Goal: Find contact information: Find contact information

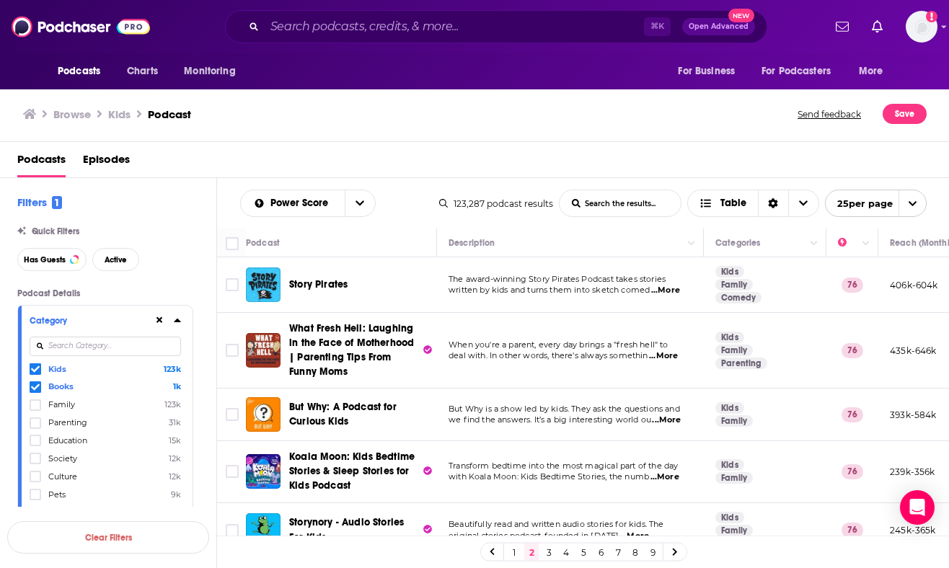
scroll to position [1099, 0]
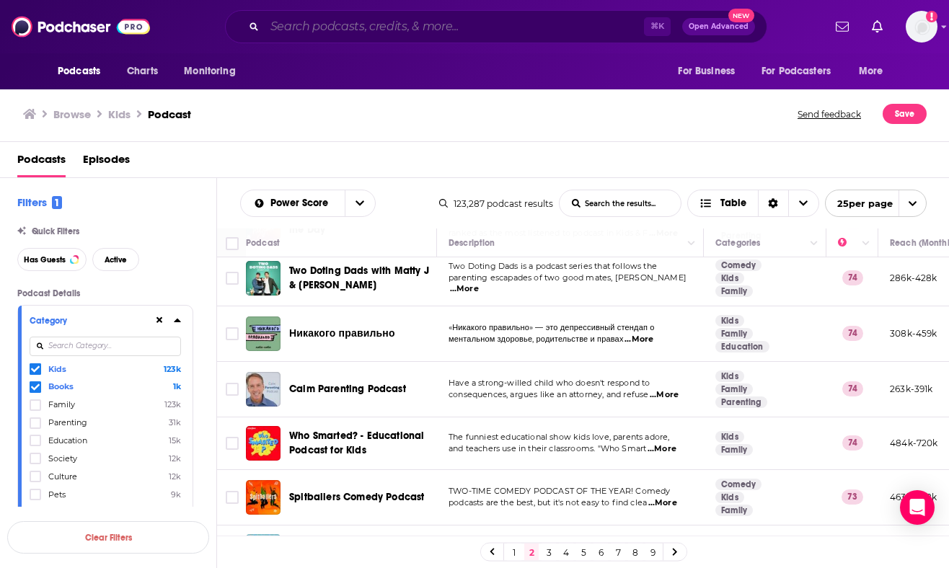
click at [358, 27] on input "Search podcasts, credits, & more..." at bounding box center [454, 26] width 379 height 23
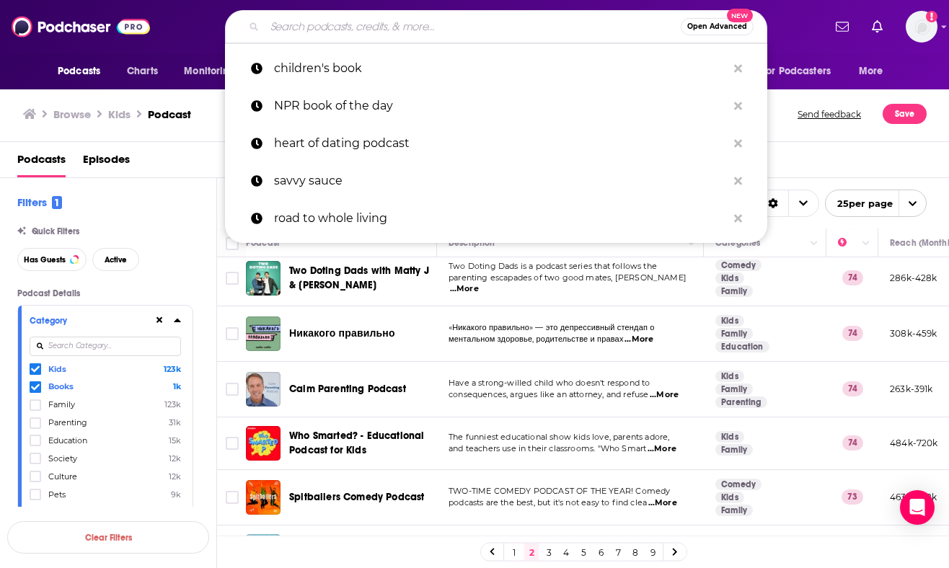
paste input "[PERSON_NAME]"
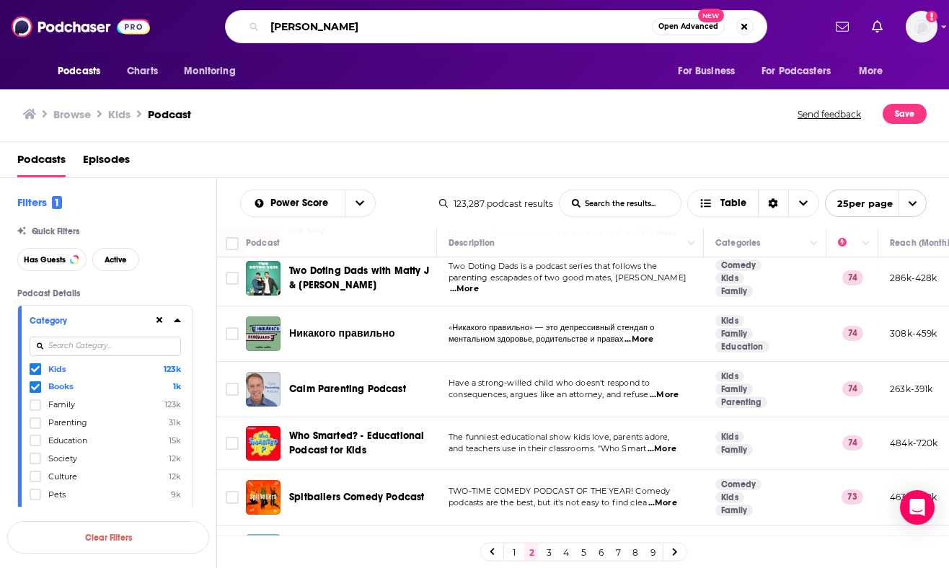
type input "[PERSON_NAME]"
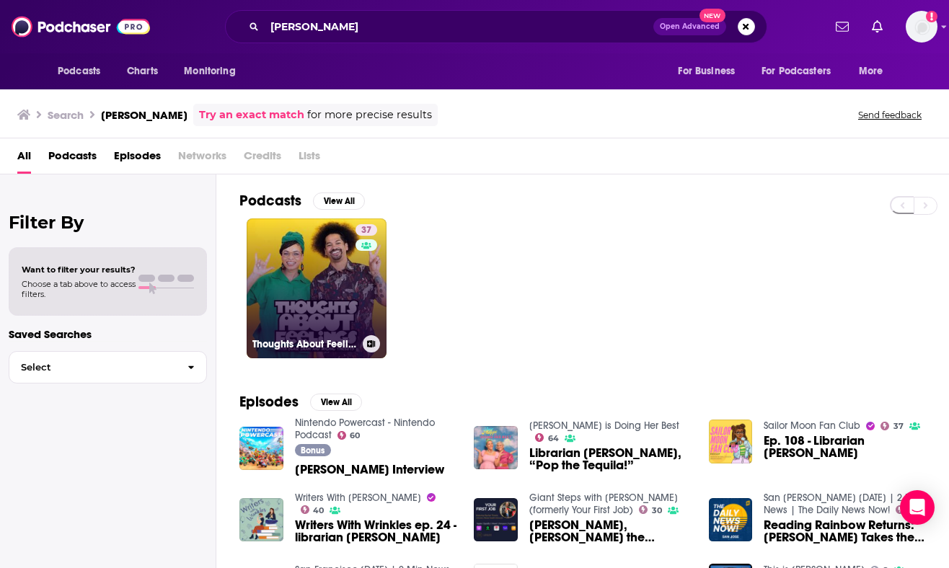
click at [339, 319] on link "37 Thoughts About Feelings with [PERSON_NAME] and [PERSON_NAME]" at bounding box center [317, 288] width 140 height 140
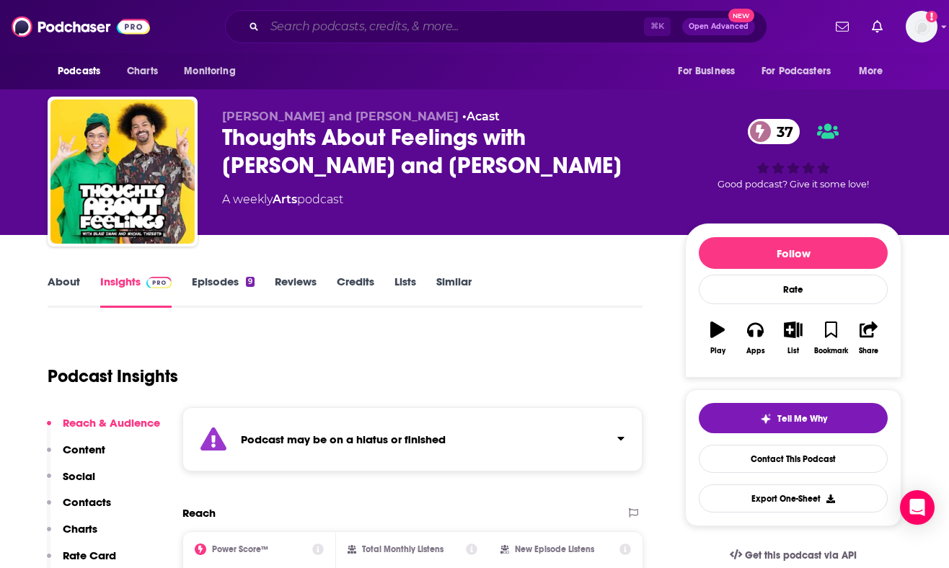
click at [368, 26] on input "Search podcasts, credits, & more..." at bounding box center [454, 26] width 379 height 23
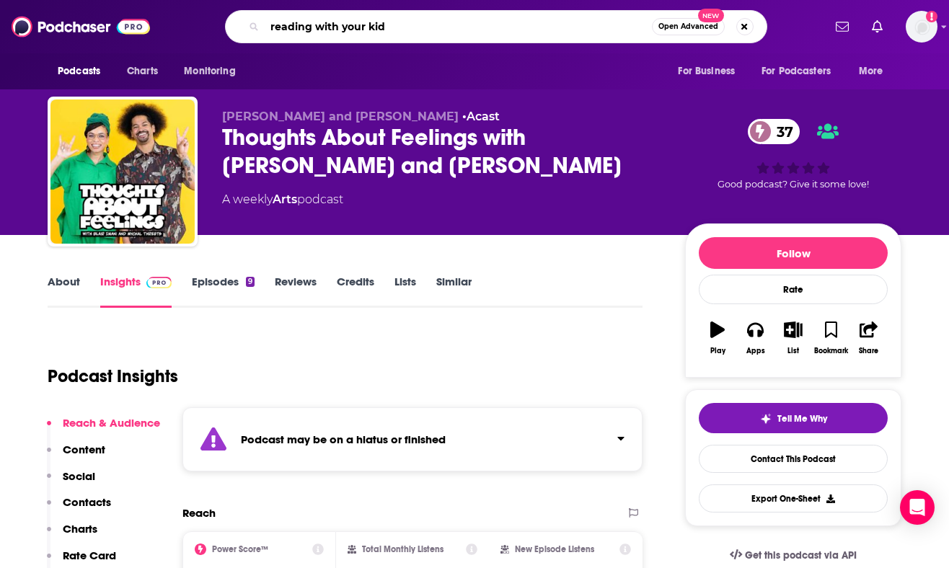
type input "reading with your kids"
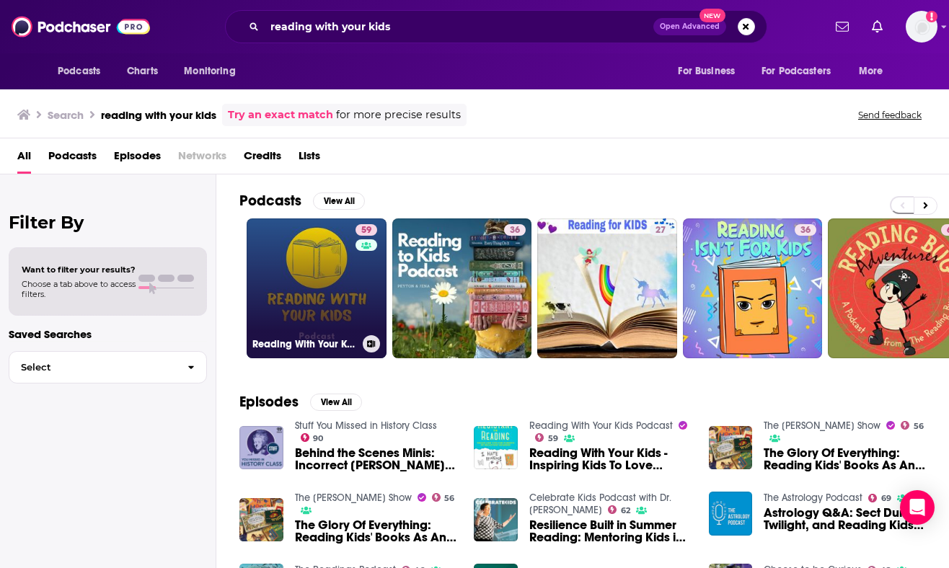
click at [317, 272] on link "59 Reading With Your Kids Podcast" at bounding box center [317, 288] width 140 height 140
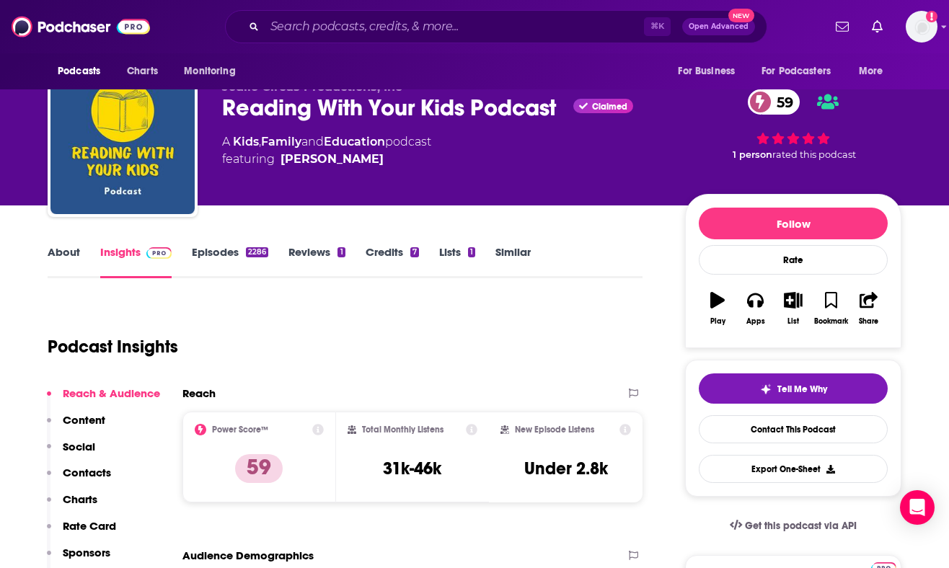
scroll to position [35, 0]
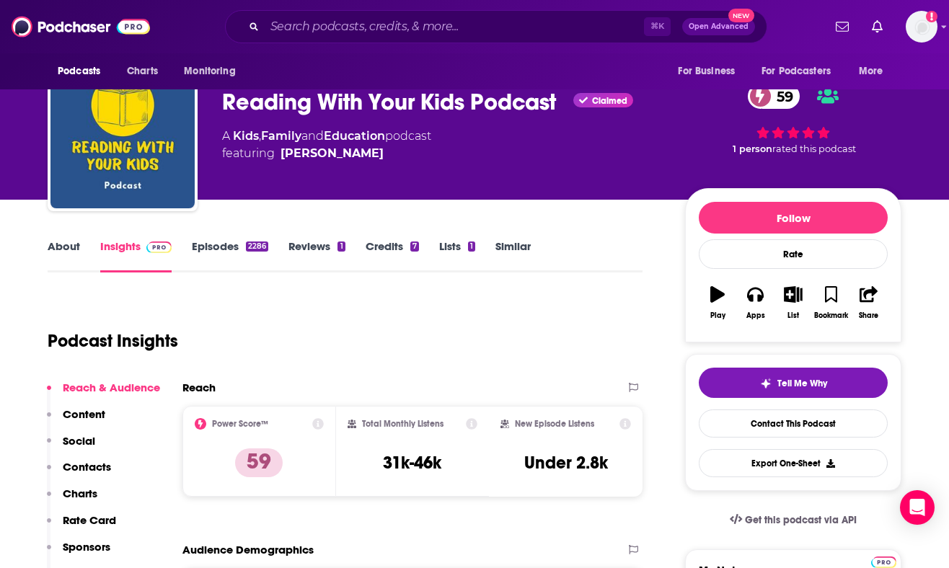
click at [95, 470] on p "Contacts" at bounding box center [87, 467] width 48 height 14
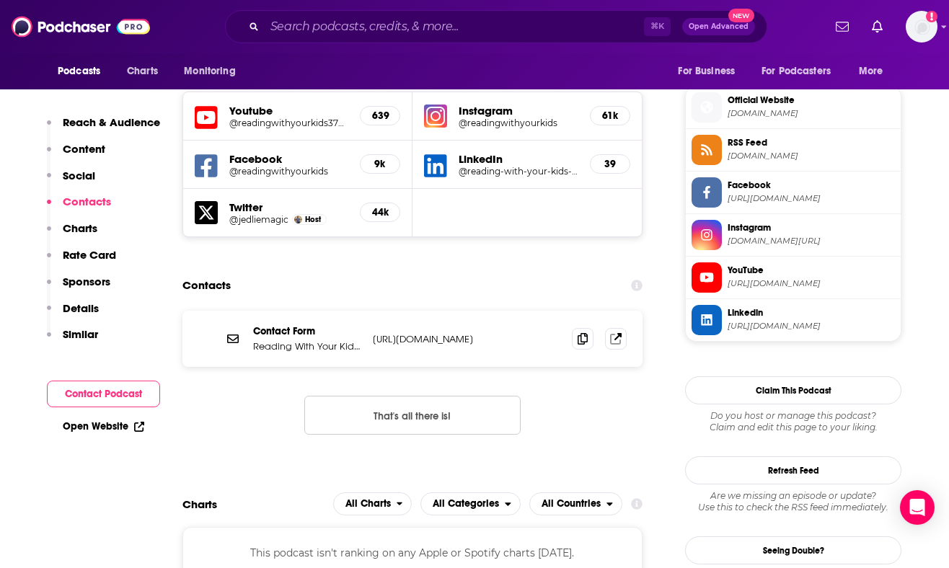
scroll to position [1270, 0]
click at [528, 332] on p "[URL][DOMAIN_NAME]" at bounding box center [466, 338] width 187 height 12
click at [588, 327] on span at bounding box center [583, 338] width 22 height 22
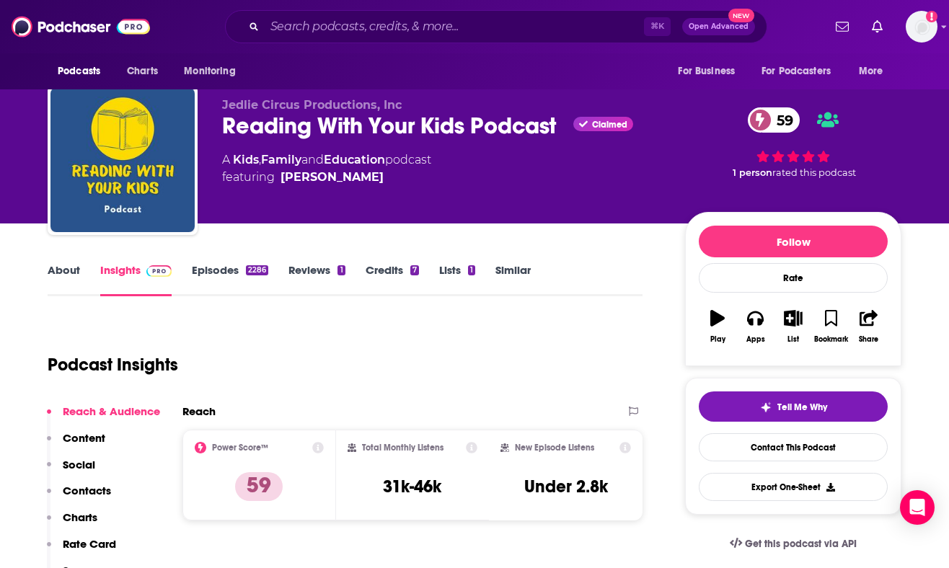
scroll to position [0, 0]
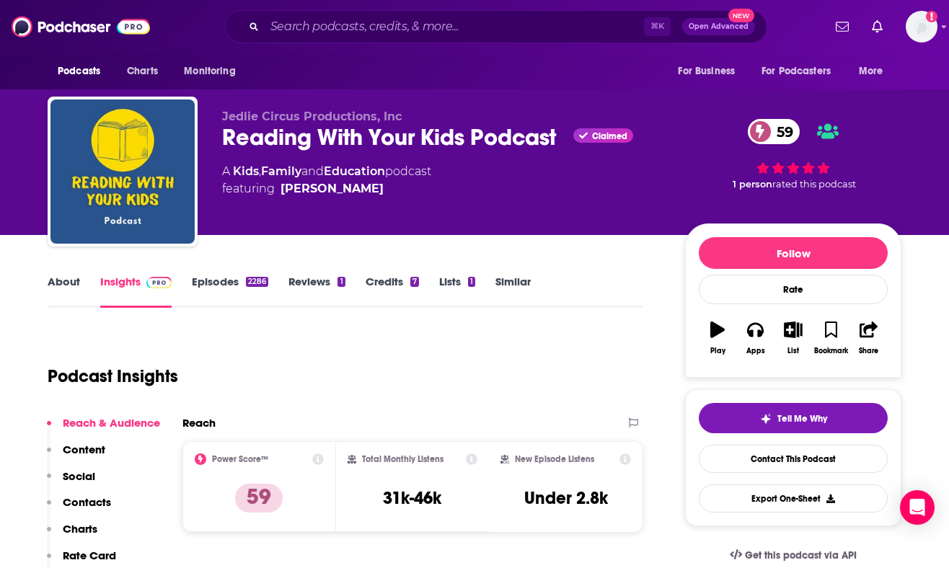
click at [768, 131] on span at bounding box center [760, 131] width 25 height 25
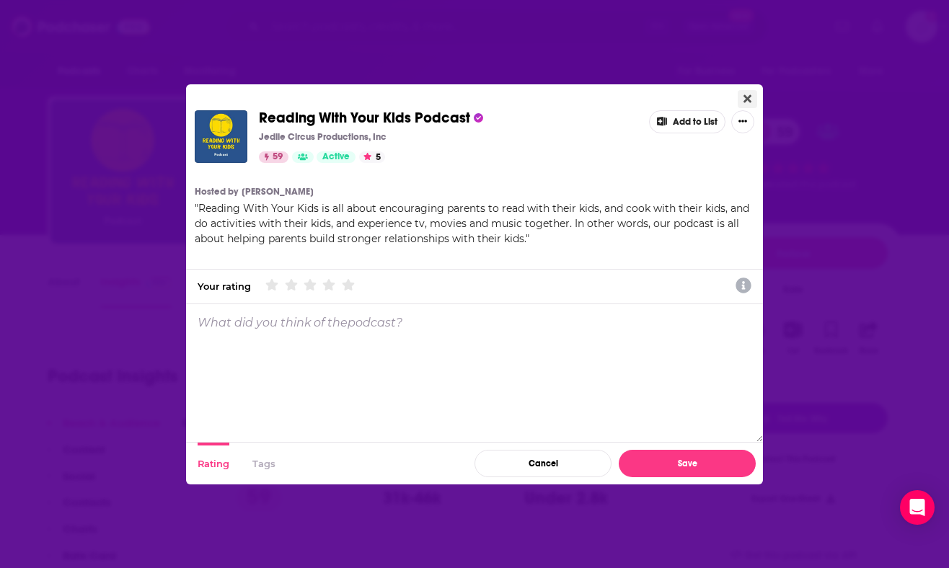
click at [742, 97] on button "Close" at bounding box center [747, 99] width 19 height 18
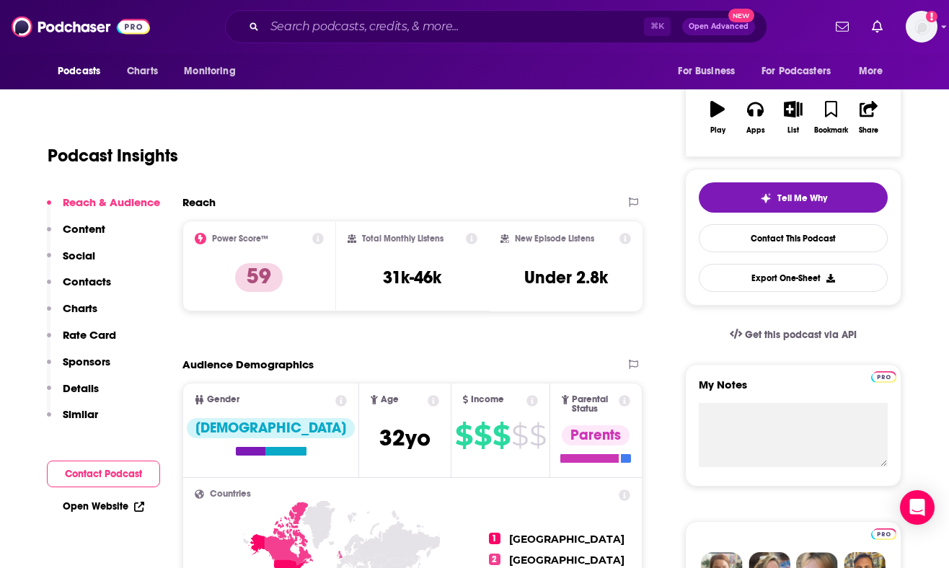
scroll to position [234, 0]
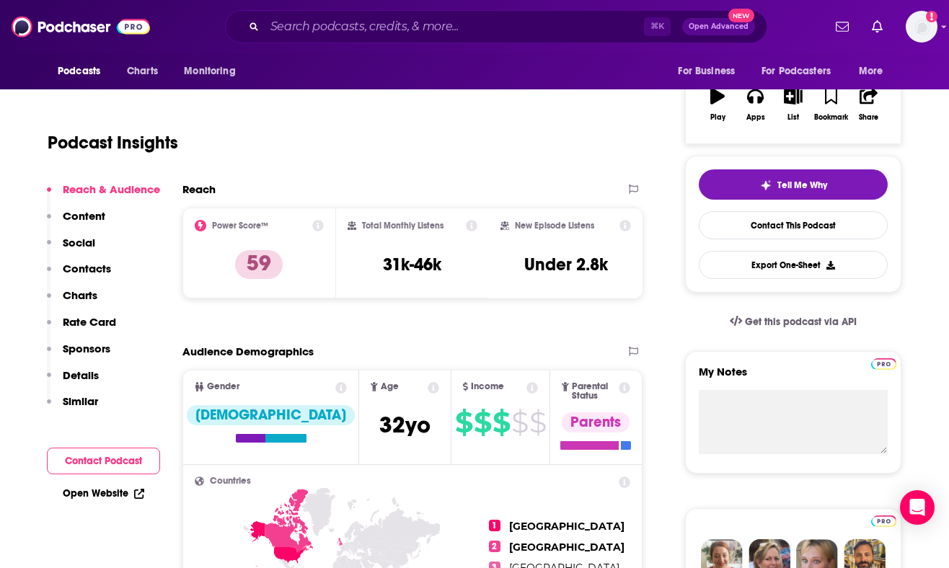
click at [80, 240] on p "Social" at bounding box center [79, 243] width 32 height 14
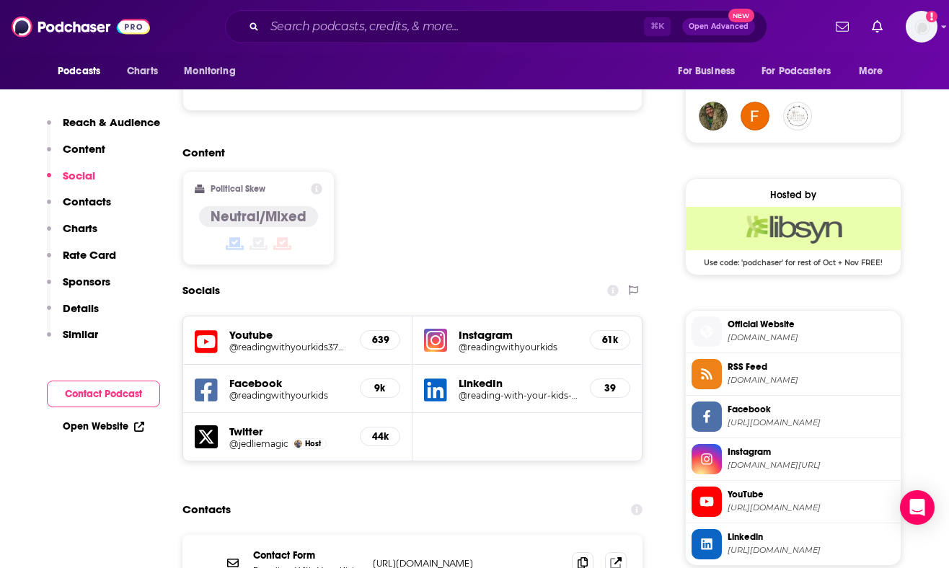
scroll to position [1050, 0]
